Goal: Information Seeking & Learning: Learn about a topic

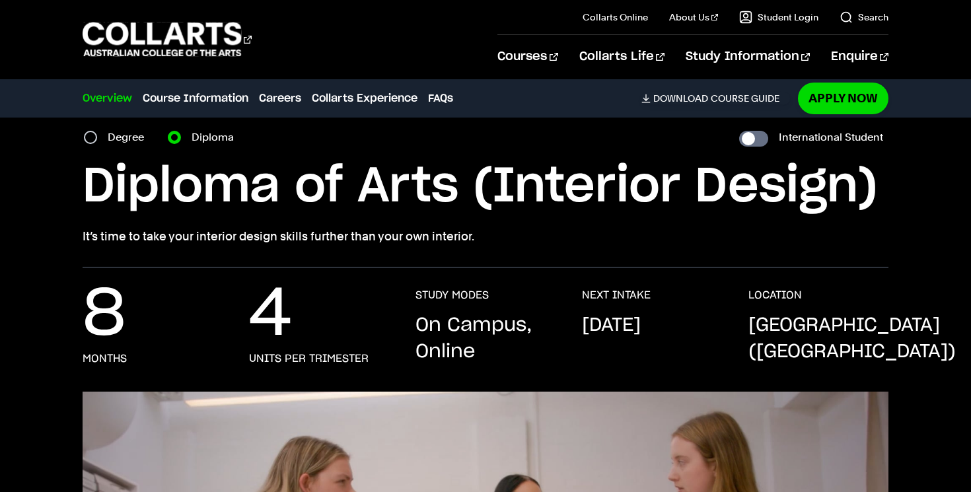
scroll to position [56, 0]
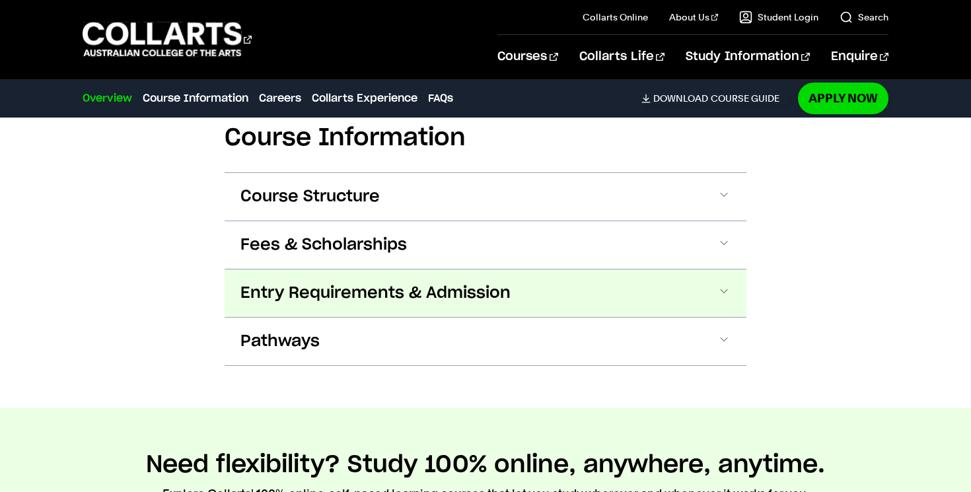
click at [688, 298] on button "Entry Requirements & Admission" at bounding box center [486, 294] width 522 height 48
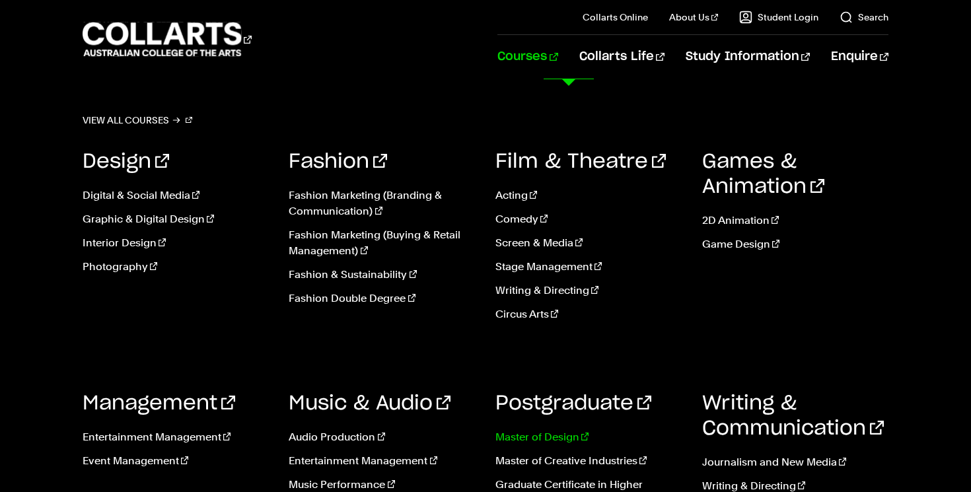
scroll to position [1876, 0]
click at [361, 487] on link "Music Performance" at bounding box center [382, 485] width 187 height 16
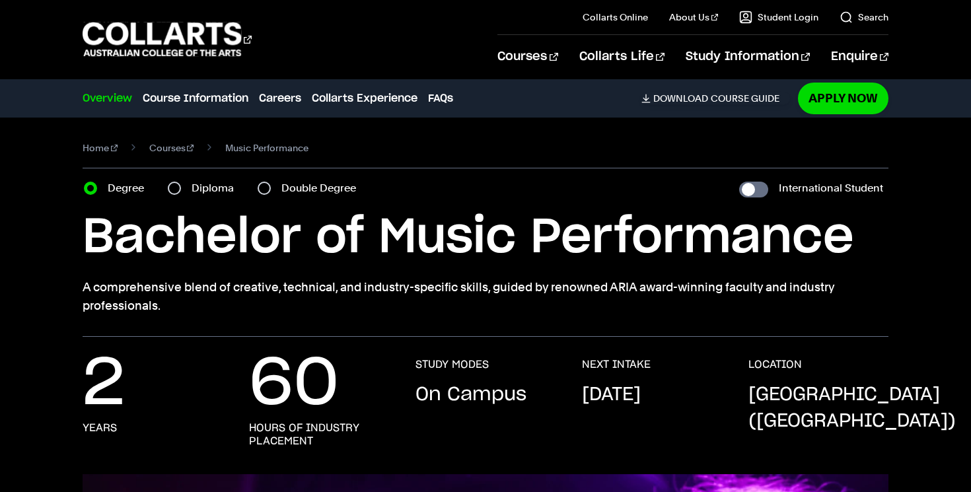
click at [175, 188] on input "Diploma" at bounding box center [174, 188] width 13 height 13
radio input "true"
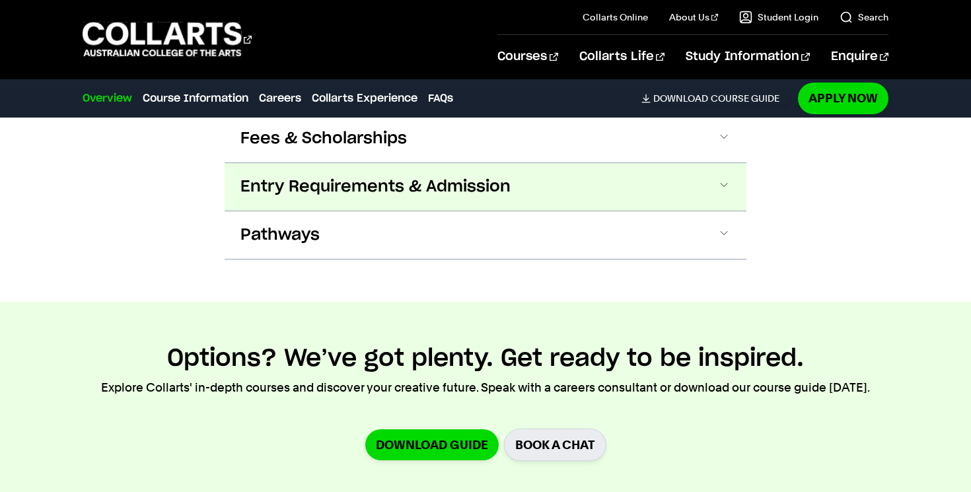
click at [590, 192] on button "Entry Requirements & Admission" at bounding box center [486, 187] width 522 height 48
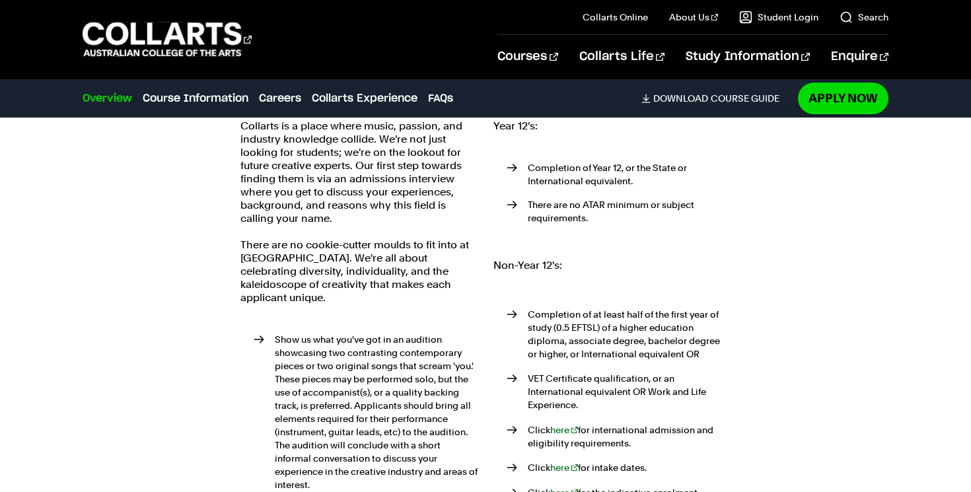
scroll to position [1432, 0]
drag, startPoint x: 602, startPoint y: 200, endPoint x: 602, endPoint y: 208, distance: 8.6
click at [602, 208] on li "There are no ATAR minimum or subject requirements." at bounding box center [619, 210] width 224 height 26
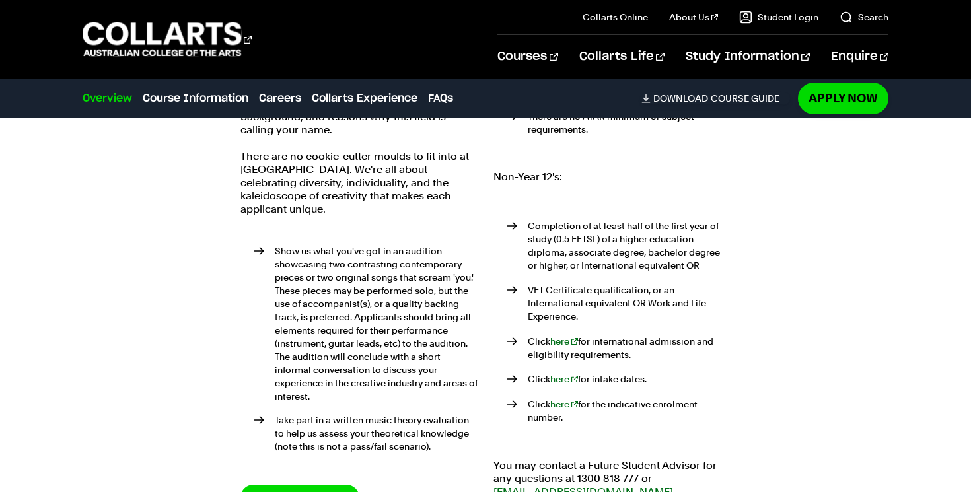
scroll to position [1521, 0]
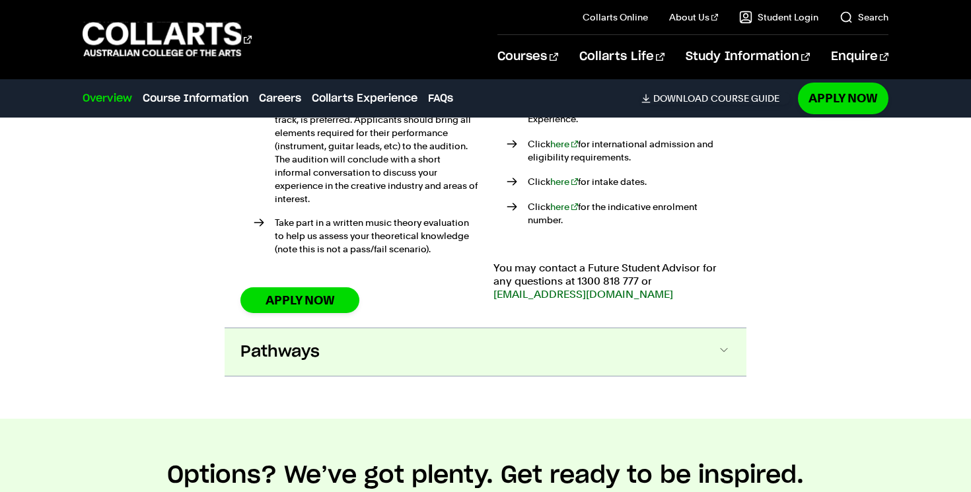
click at [665, 349] on button "Pathways" at bounding box center [486, 352] width 522 height 48
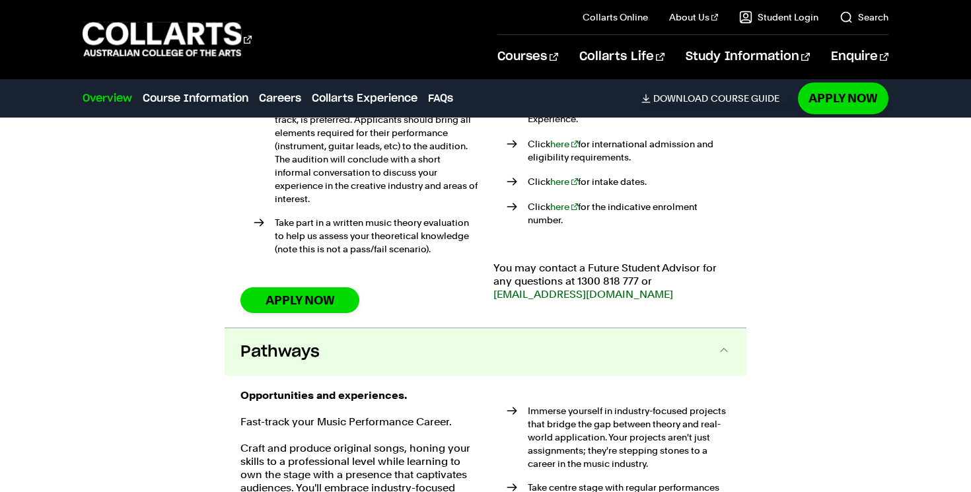
scroll to position [1913, 0]
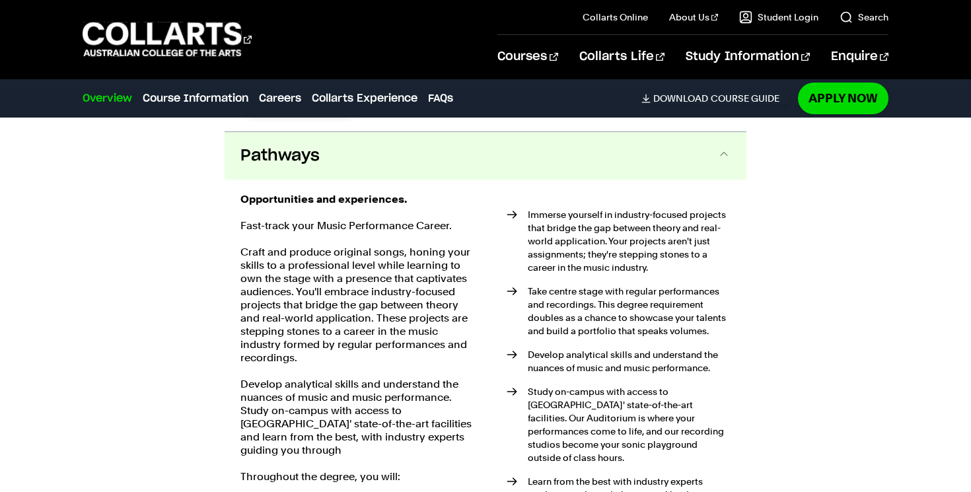
click at [697, 143] on button "Pathways" at bounding box center [486, 156] width 522 height 48
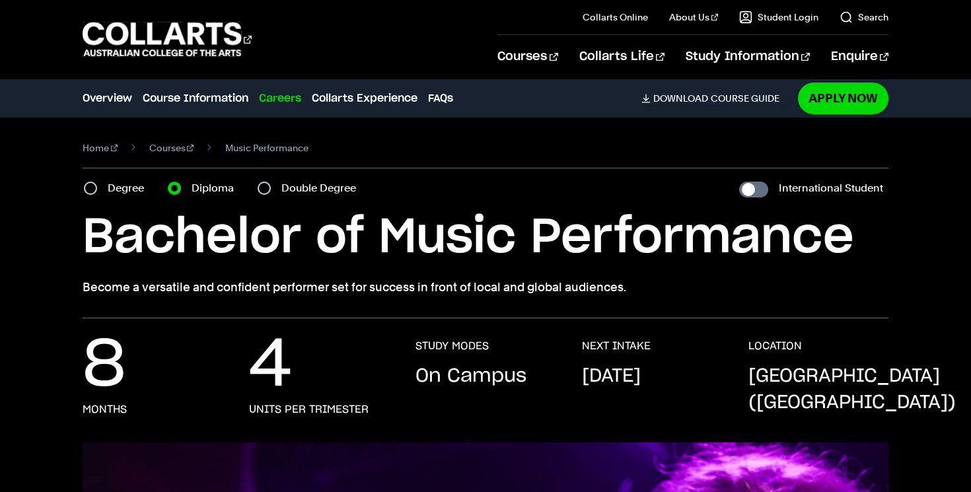
scroll to position [0, 0]
click at [754, 189] on input "International Student" at bounding box center [753, 189] width 29 height 16
checkbox input "true"
